Goal: Information Seeking & Learning: Learn about a topic

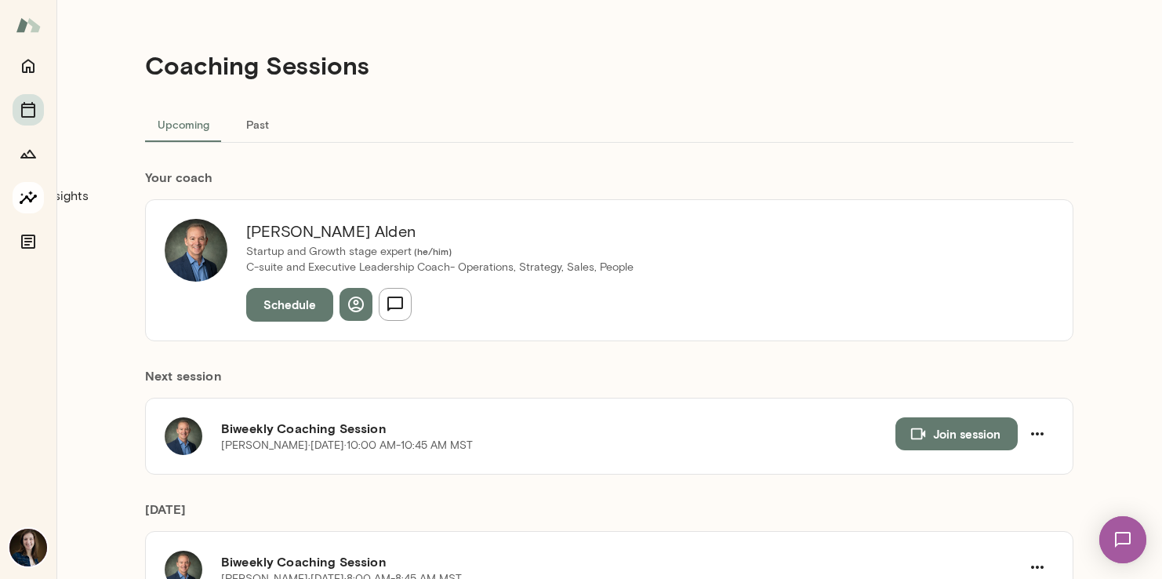
click at [39, 197] on button "Insights" at bounding box center [28, 197] width 31 height 31
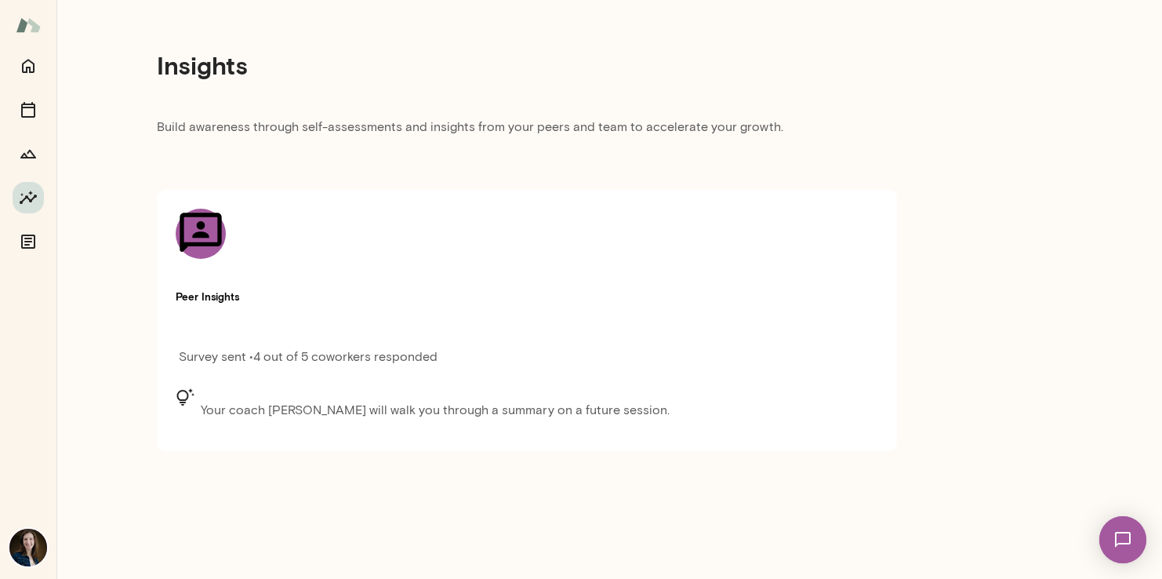
click at [521, 335] on div "Peer Insights Survey sent • 4 out of 5 coworkers responded Your coach [PERSON_N…" at bounding box center [527, 320] width 740 height 260
click at [496, 335] on div "Survey sent • 4 out of 5 coworkers responded" at bounding box center [439, 361] width 527 height 53
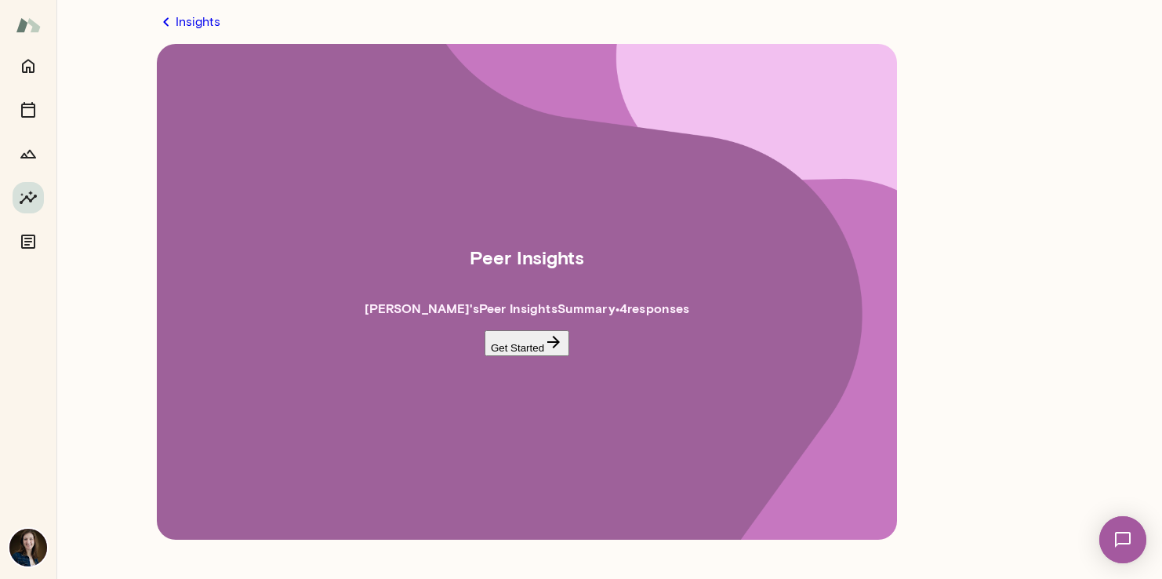
click at [507, 351] on button "Get Started" at bounding box center [527, 343] width 85 height 26
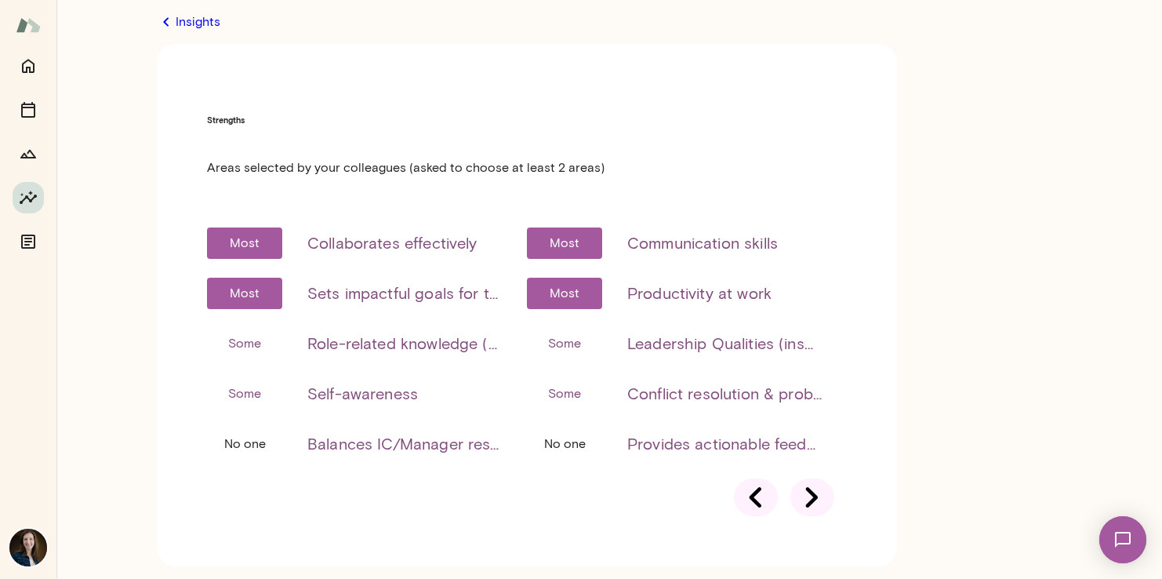
click at [814, 475] on icon at bounding box center [812, 497] width 44 height 44
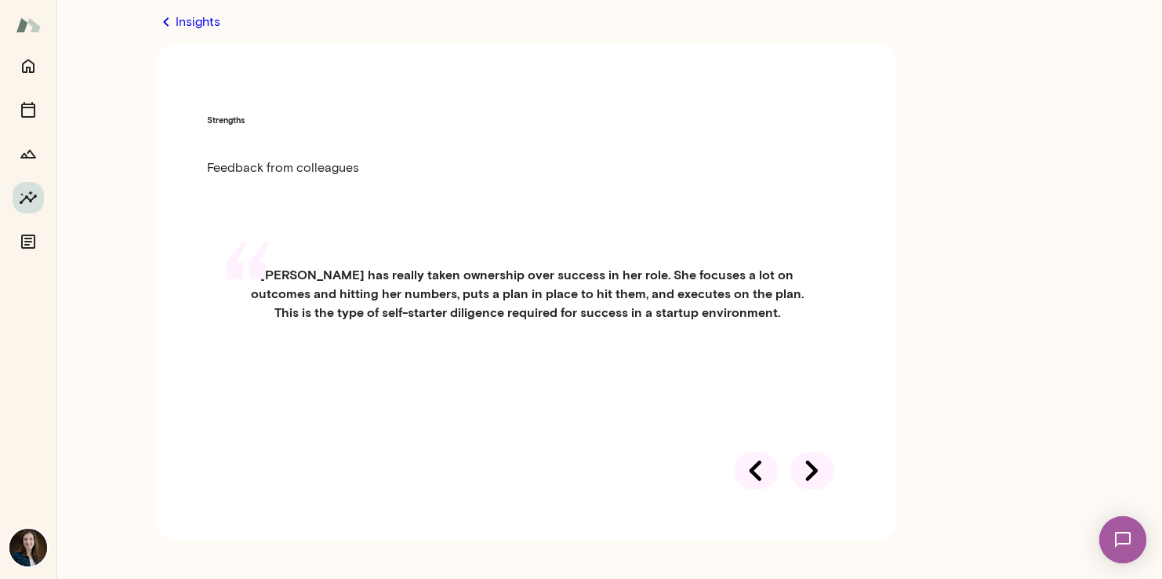
click at [811, 397] on div "“ [PERSON_NAME] has really taken ownership over success in her role. She focuse…" at bounding box center [527, 311] width 640 height 169
click at [814, 492] on icon at bounding box center [812, 471] width 44 height 44
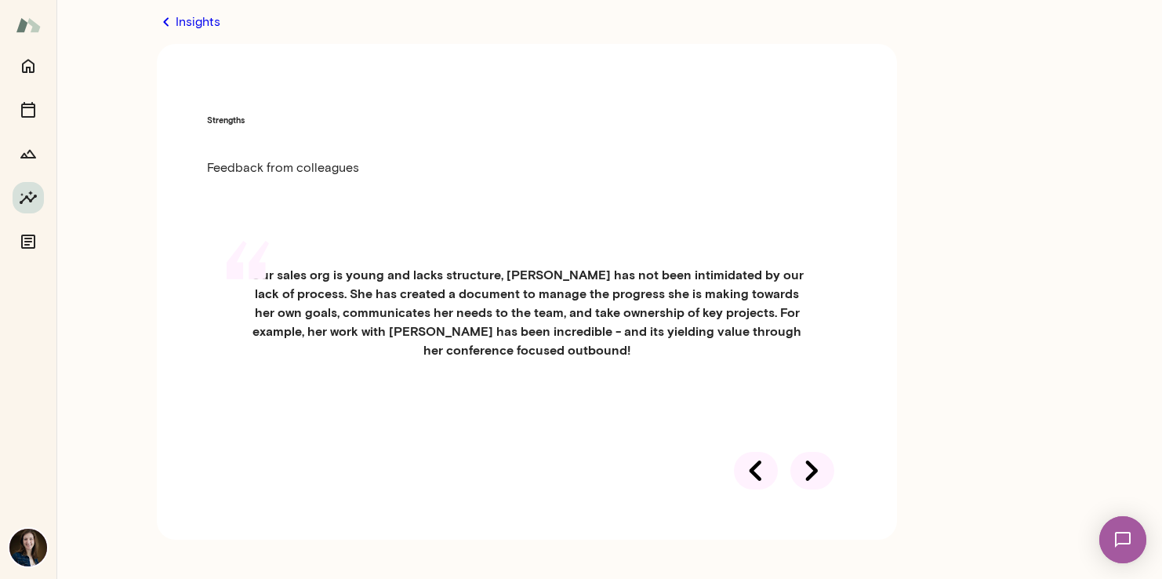
click at [814, 434] on div "“ Our sales org is young and lacks structure, [PERSON_NAME] has not been intimi…" at bounding box center [527, 330] width 640 height 207
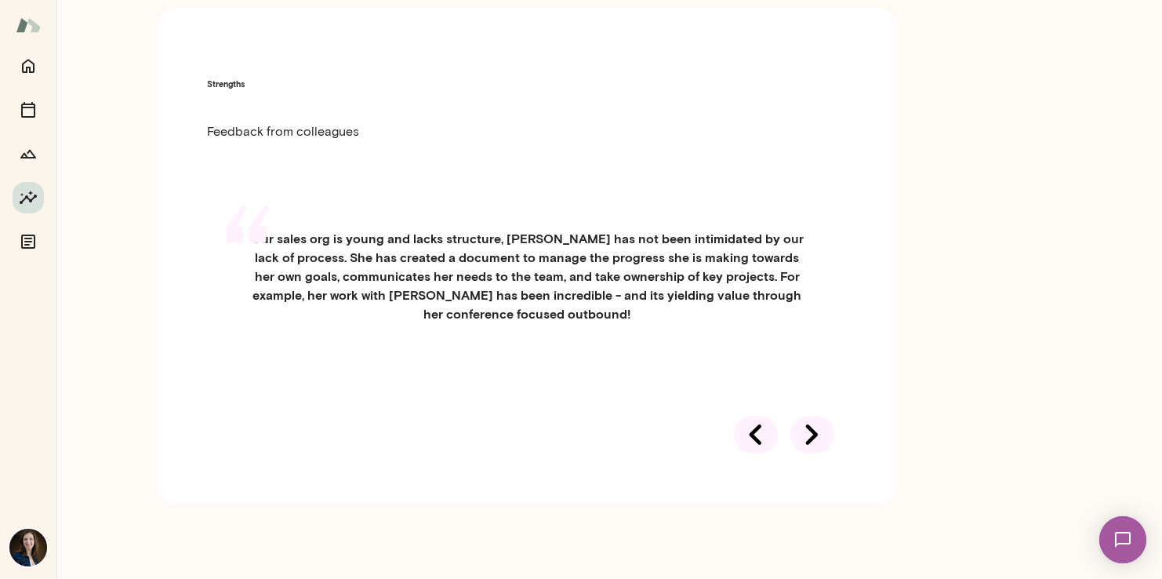
click at [811, 453] on div at bounding box center [812, 435] width 44 height 38
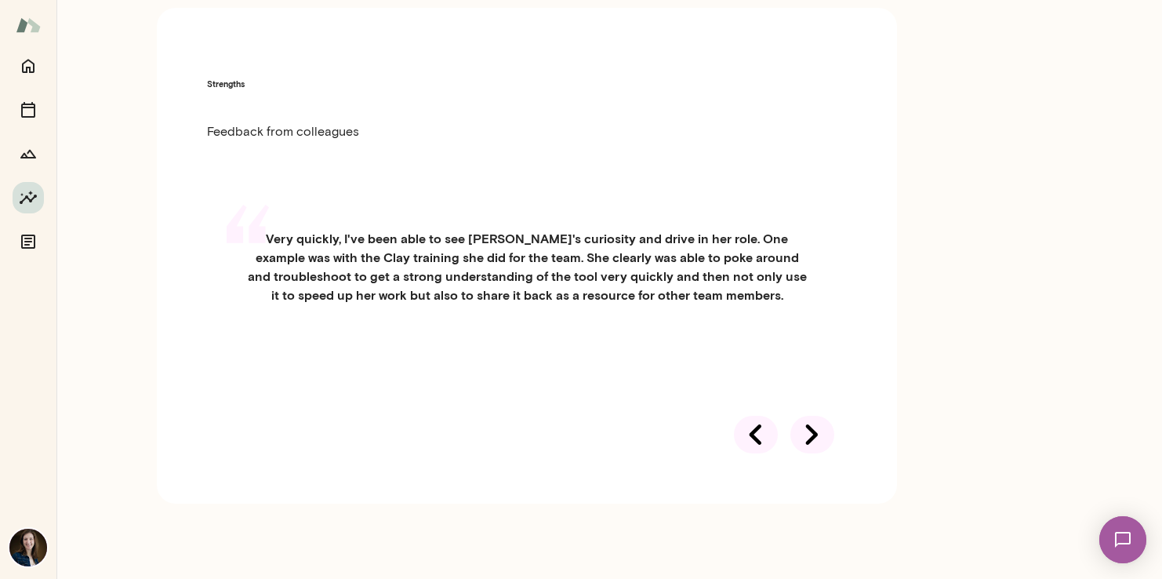
click at [808, 441] on icon at bounding box center [812, 434] width 44 height 44
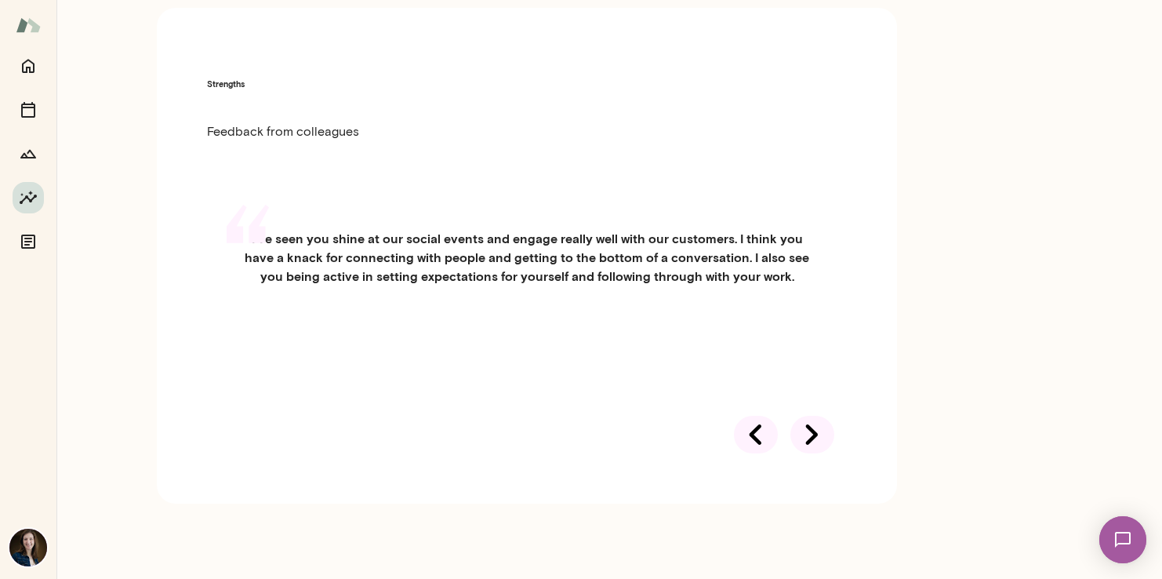
click at [808, 452] on div at bounding box center [812, 435] width 44 height 38
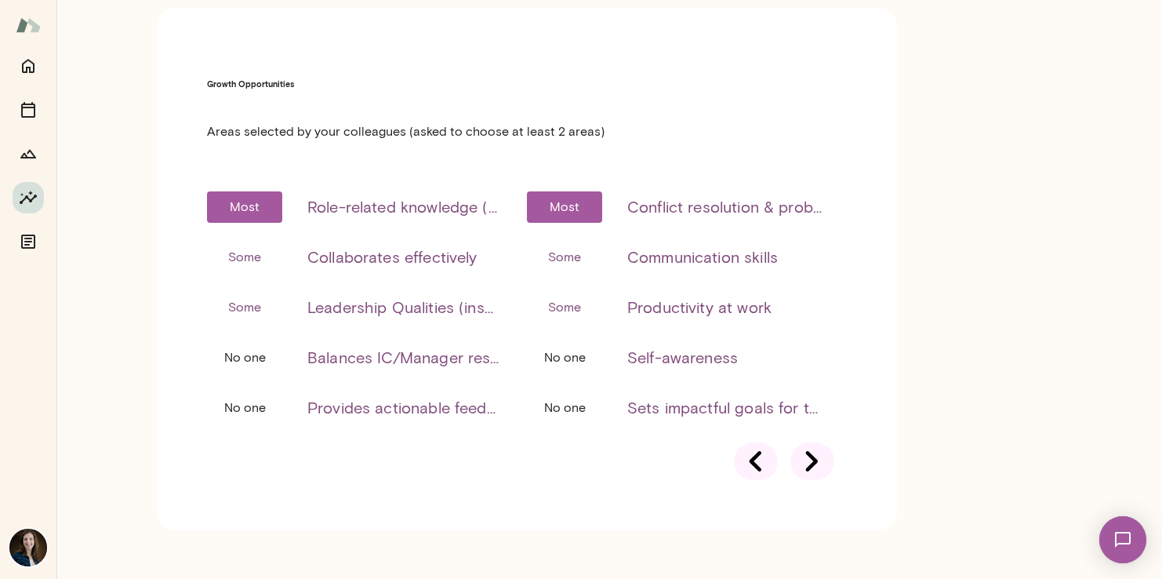
click at [802, 439] on icon at bounding box center [812, 461] width 44 height 44
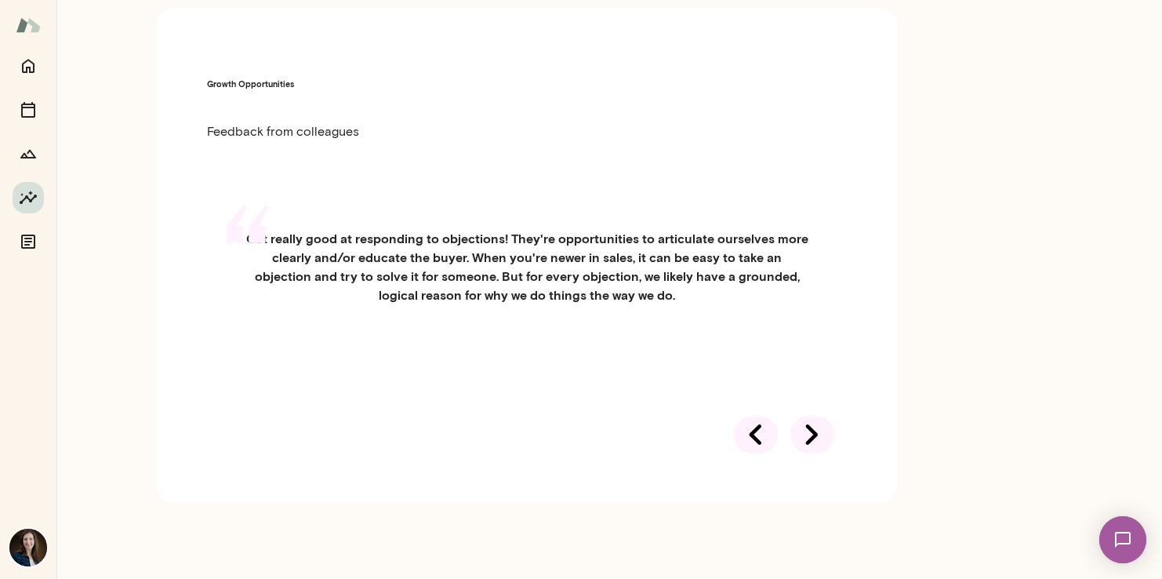
click at [737, 453] on div at bounding box center [527, 435] width 640 height 38
click at [746, 456] on icon at bounding box center [756, 434] width 44 height 44
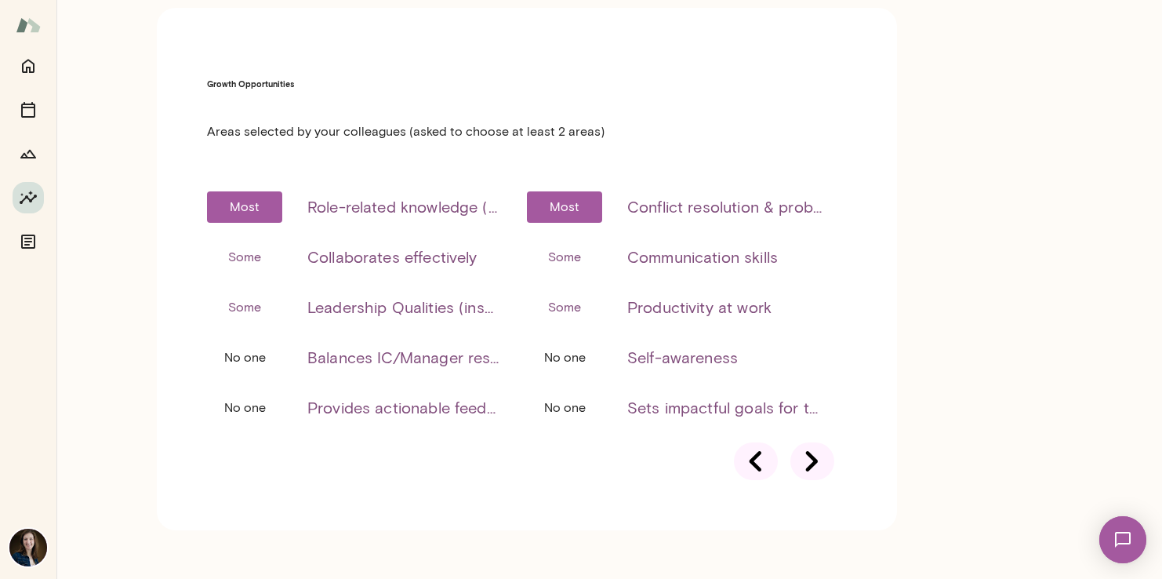
click at [746, 485] on div "Growth Opportunities Areas selected by your colleagues (asked to choose at leas…" at bounding box center [527, 269] width 740 height 522
click at [765, 442] on div at bounding box center [756, 461] width 44 height 38
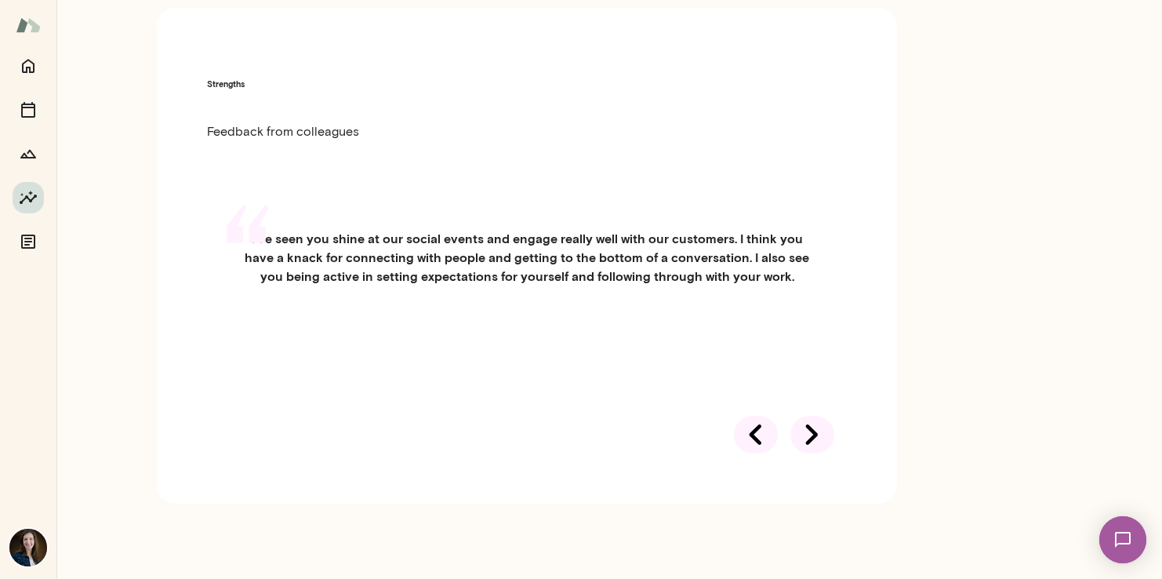
click at [754, 453] on div at bounding box center [756, 435] width 44 height 38
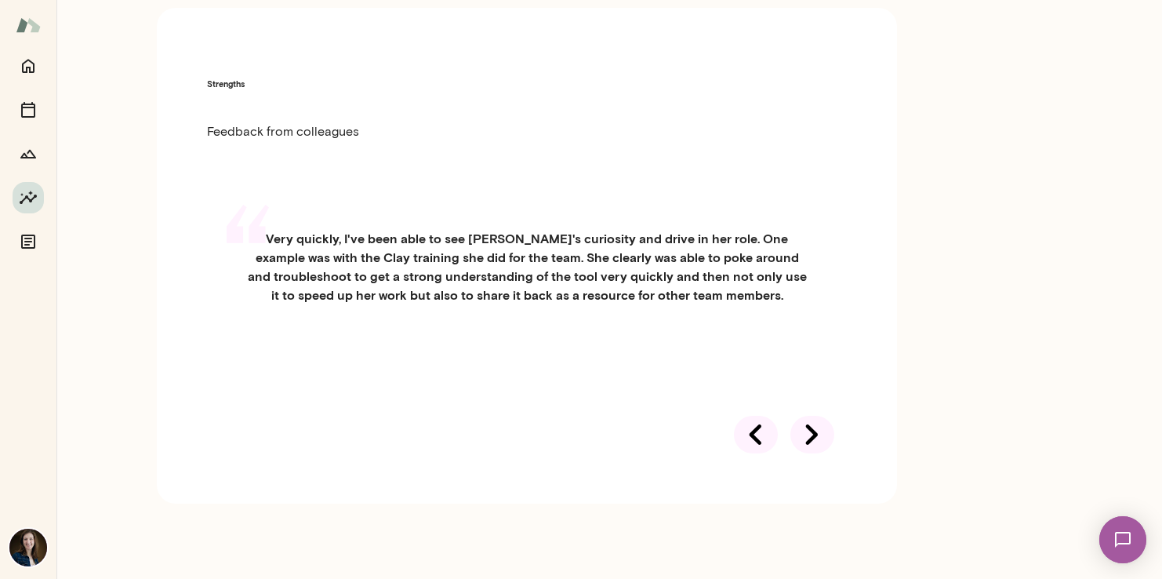
click at [749, 453] on div at bounding box center [756, 435] width 44 height 38
